Goal: Transaction & Acquisition: Subscribe to service/newsletter

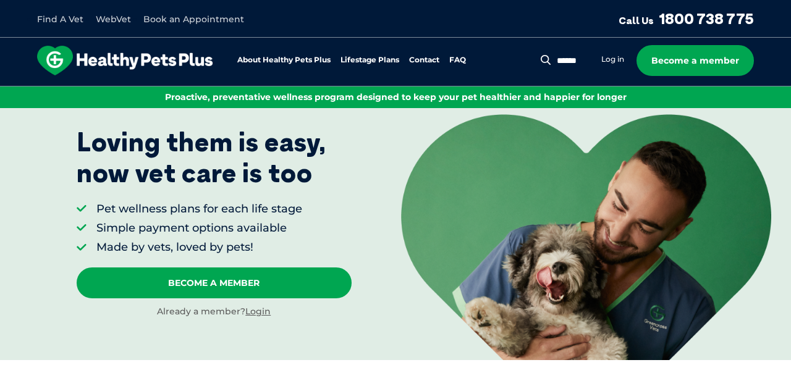
scroll to position [83, 0]
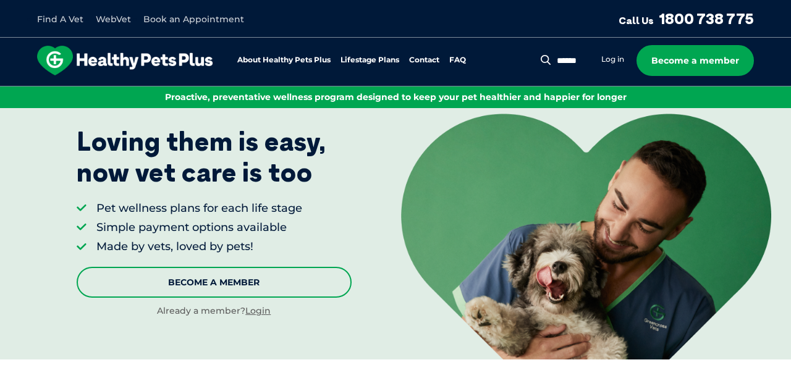
click at [281, 291] on link "Become A Member" at bounding box center [214, 282] width 275 height 31
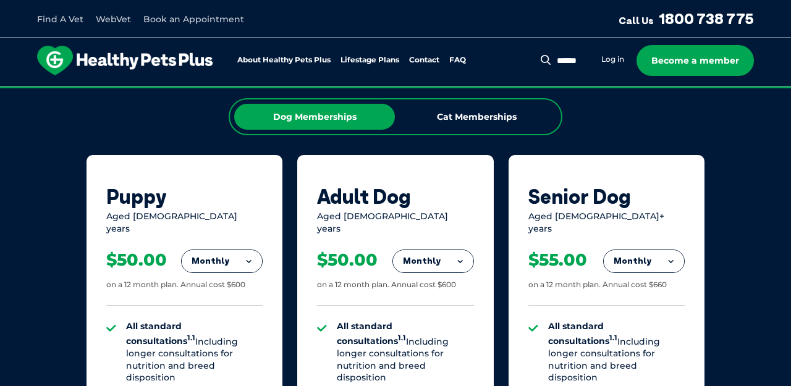
scroll to position [772, 0]
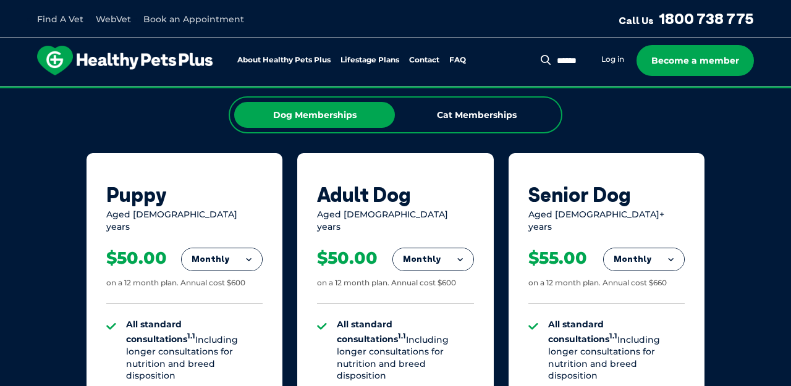
click at [440, 250] on button "Monthly" at bounding box center [433, 260] width 80 height 22
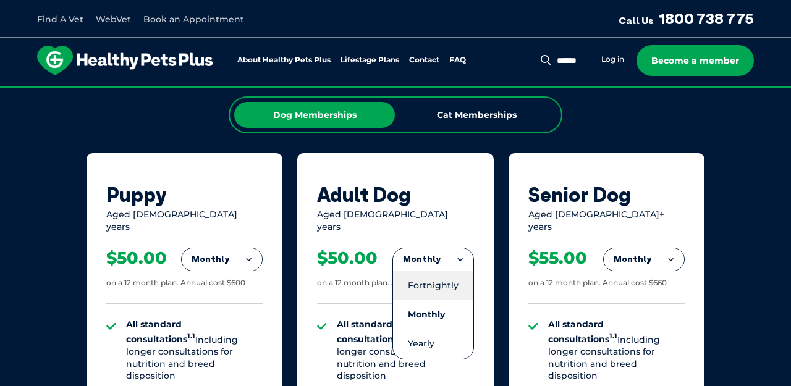
click at [438, 271] on li "Fortnightly" at bounding box center [433, 286] width 80 height 30
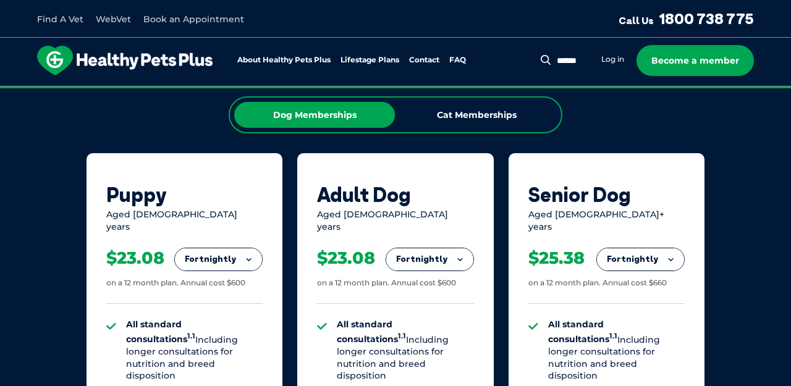
click at [456, 252] on button "Fortnightly" at bounding box center [429, 260] width 87 height 22
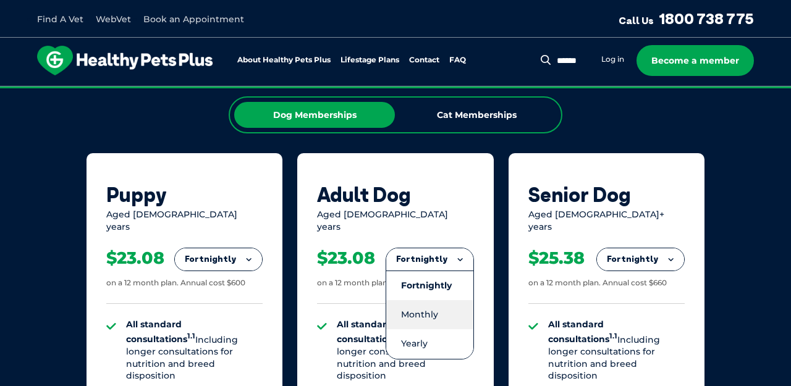
click at [440, 303] on li "Monthly" at bounding box center [429, 314] width 87 height 29
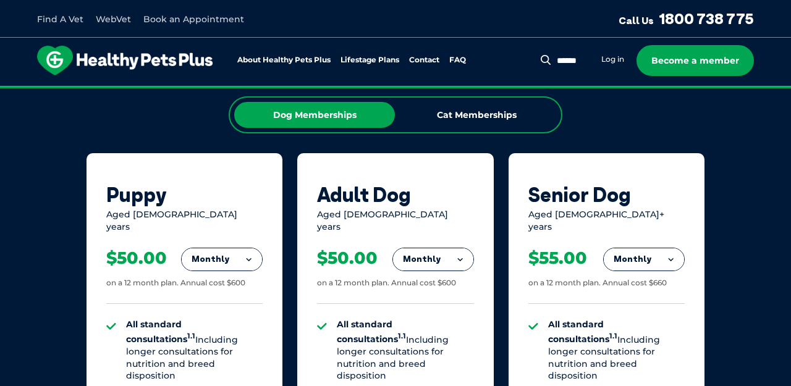
click at [465, 249] on button "Monthly" at bounding box center [433, 260] width 80 height 22
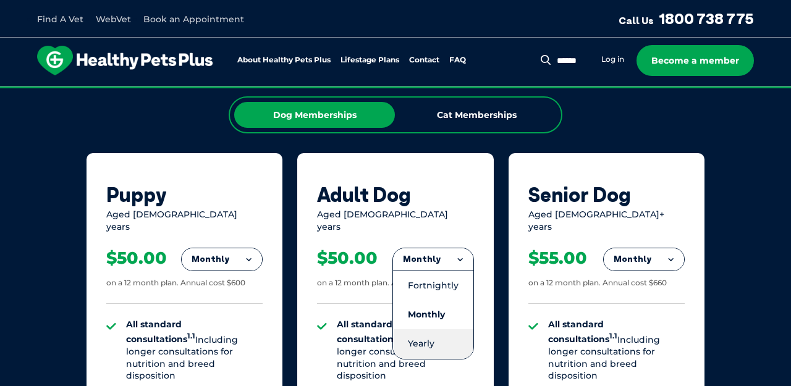
click at [446, 331] on li "Yearly" at bounding box center [433, 344] width 80 height 29
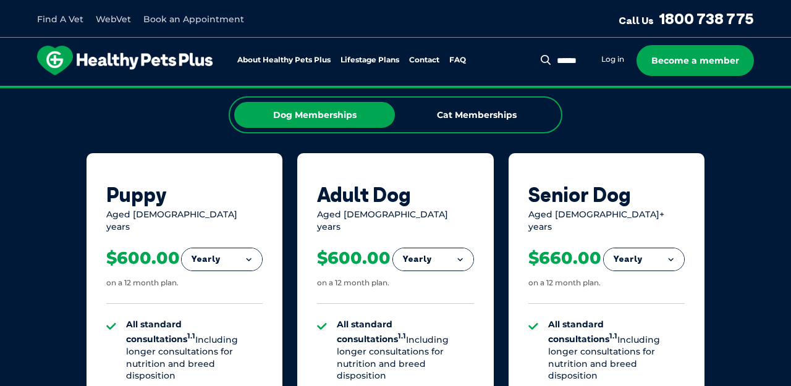
click at [464, 251] on button "Yearly" at bounding box center [433, 260] width 80 height 22
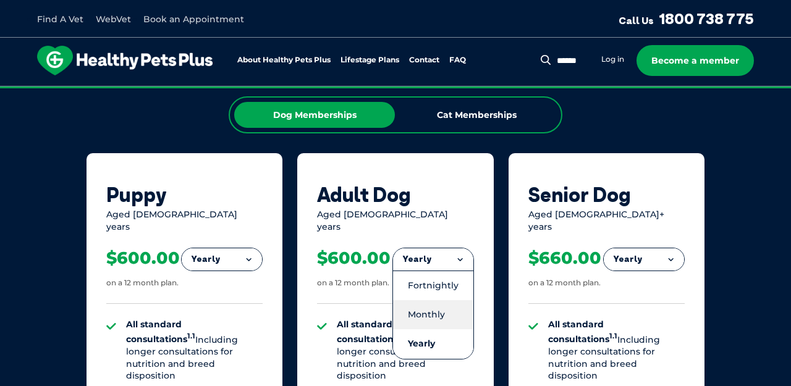
click at [441, 306] on li "Monthly" at bounding box center [433, 314] width 80 height 29
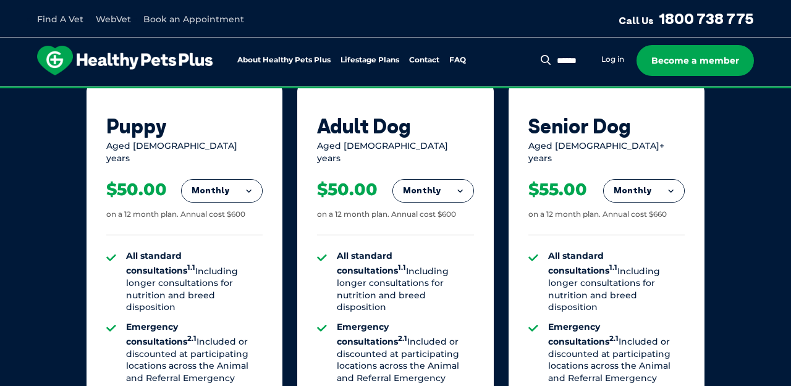
scroll to position [838, 0]
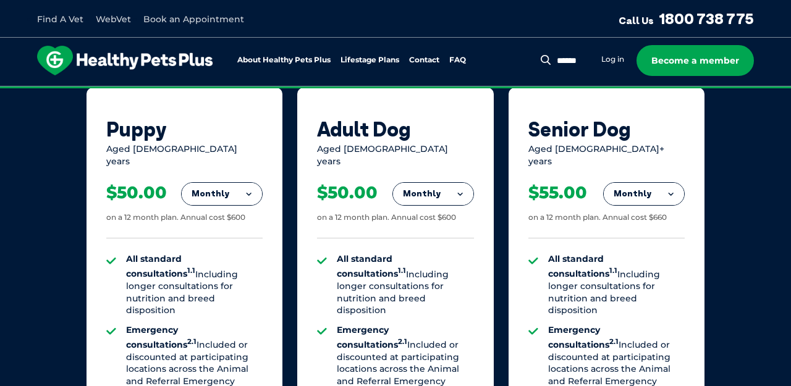
click at [447, 183] on button "Monthly" at bounding box center [433, 194] width 80 height 22
click at [505, 207] on div "Puppy Aged [DEMOGRAPHIC_DATA] years Monthly Fortnightly Monthly Yearly $23.08 1…" at bounding box center [396, 392] width 618 height 609
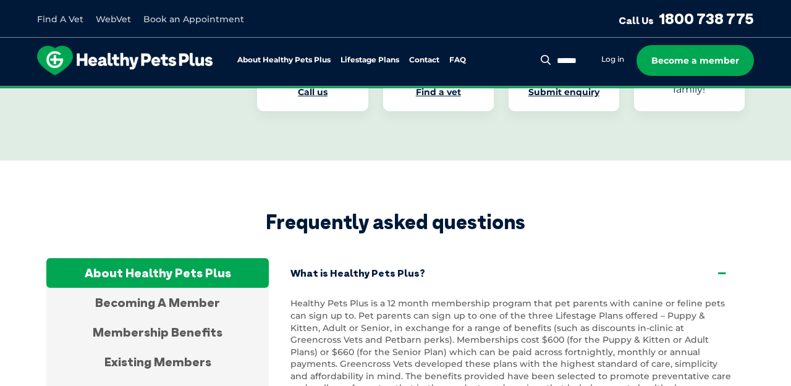
scroll to position [2215, 0]
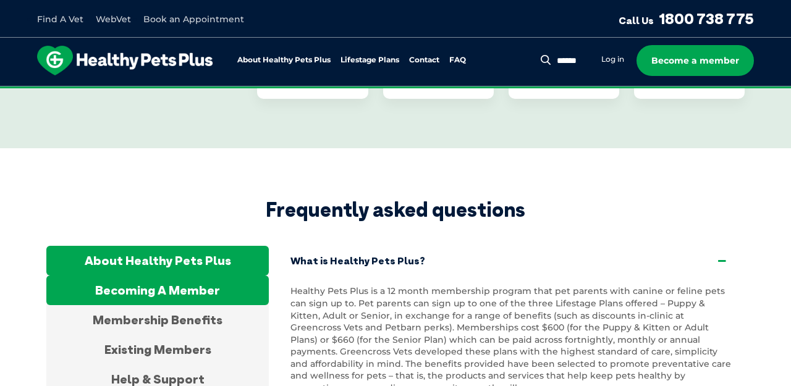
click at [177, 276] on div "Becoming A Member" at bounding box center [157, 291] width 223 height 30
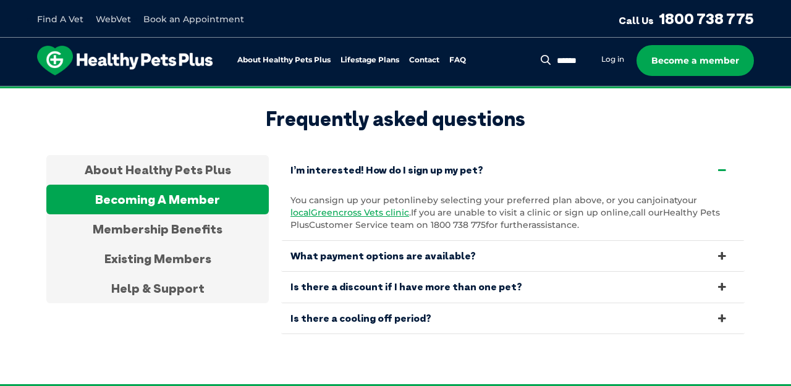
scroll to position [2307, 0]
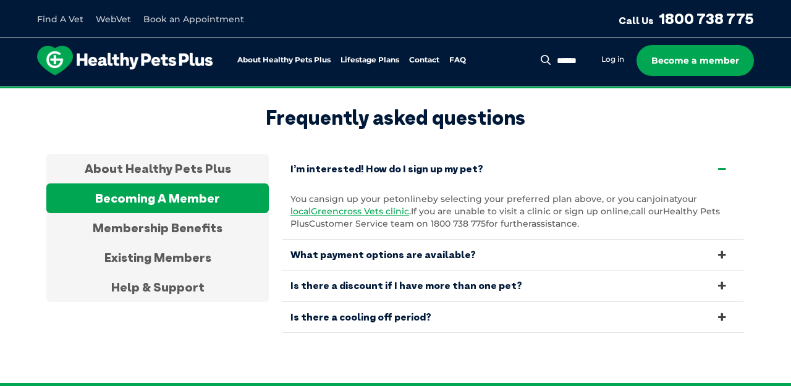
click at [431, 240] on link "What payment options are available?" at bounding box center [513, 255] width 464 height 30
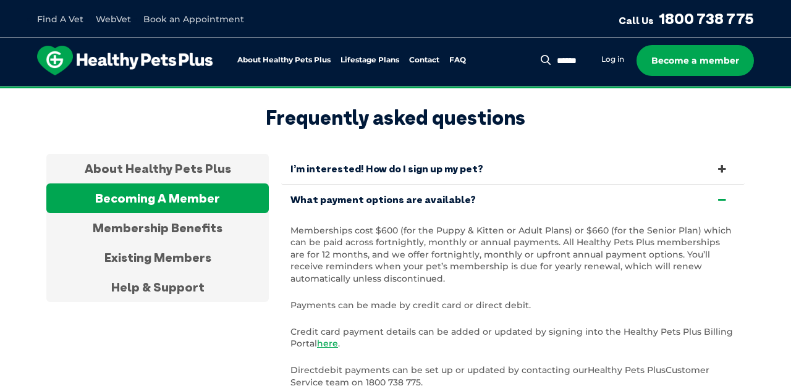
click at [455, 185] on link "What payment options are available?" at bounding box center [513, 200] width 464 height 30
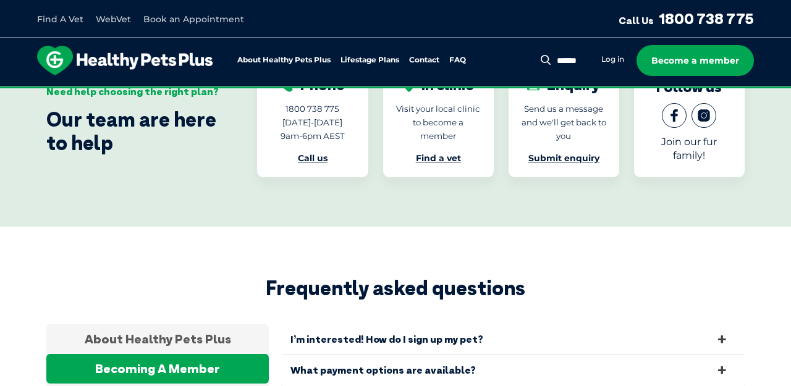
scroll to position [1874, 0]
